Goal: Transaction & Acquisition: Download file/media

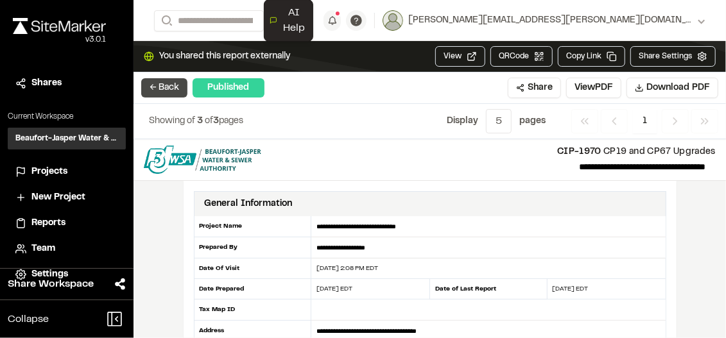
click at [167, 89] on button "← Back" at bounding box center [164, 87] width 46 height 19
click at [167, 88] on button "← Back" at bounding box center [164, 87] width 46 height 19
click at [594, 87] on button "View PDF" at bounding box center [593, 88] width 55 height 21
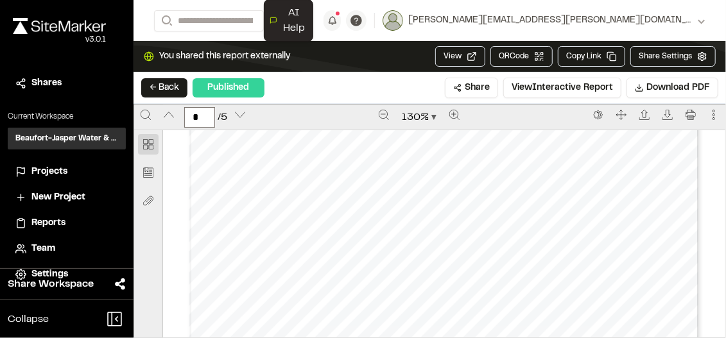
scroll to position [1605, 0]
click at [456, 171] on div "Prepared by - 3 - Created with SiteMarker" at bounding box center [444, 177] width 511 height 661
type input "*"
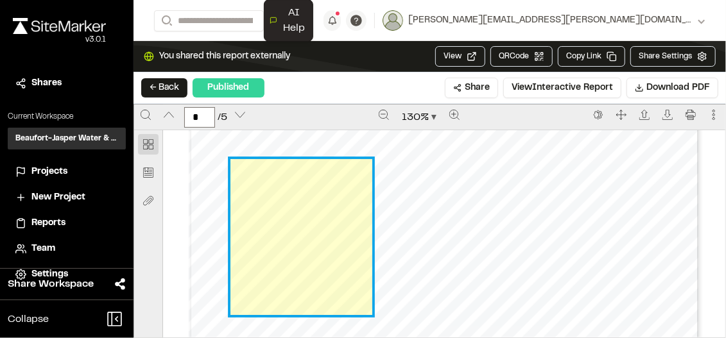
click at [315, 216] on link "Page 4" at bounding box center [301, 237] width 141 height 156
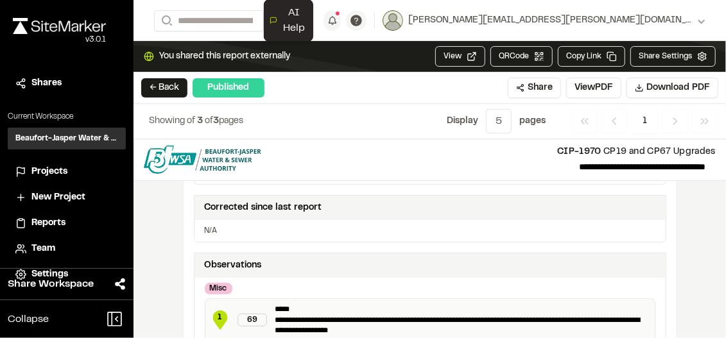
scroll to position [193, 0]
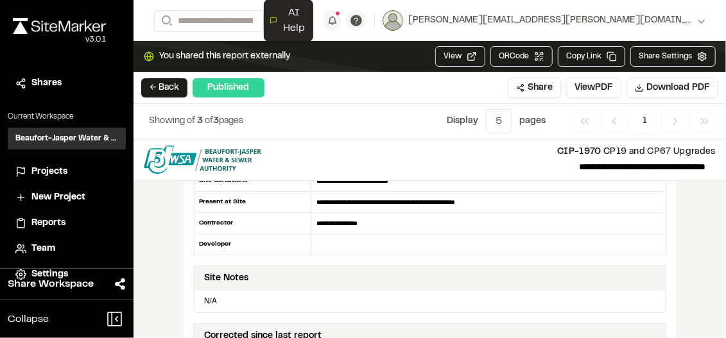
click at [230, 277] on div "Site Notes" at bounding box center [227, 279] width 44 height 14
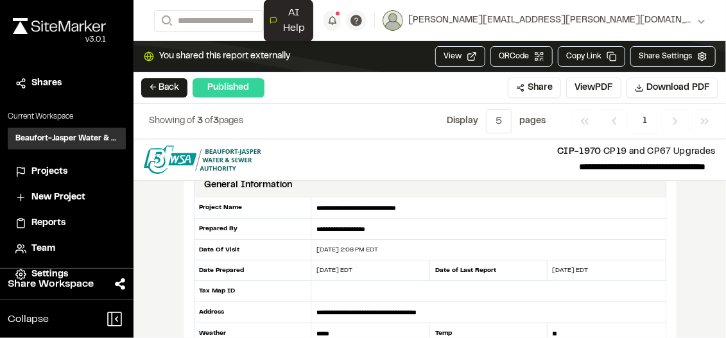
scroll to position [0, 0]
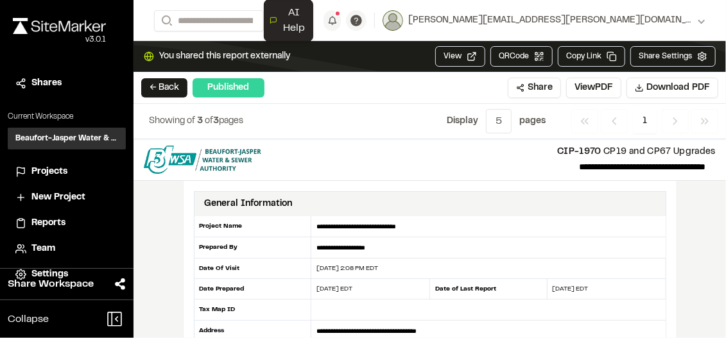
click at [232, 83] on div "Published" at bounding box center [229, 87] width 72 height 19
click at [474, 55] on button "View" at bounding box center [460, 56] width 50 height 21
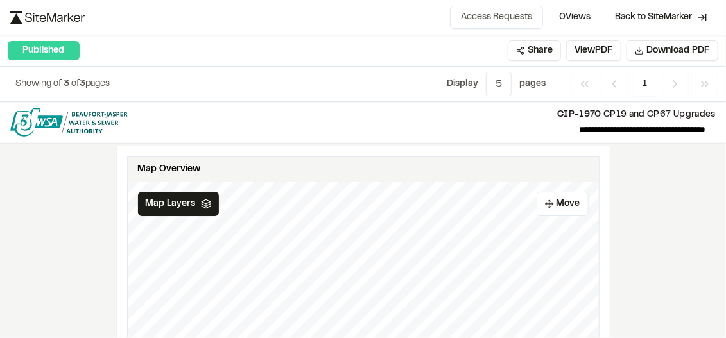
scroll to position [514, 0]
